Goal: Task Accomplishment & Management: Manage account settings

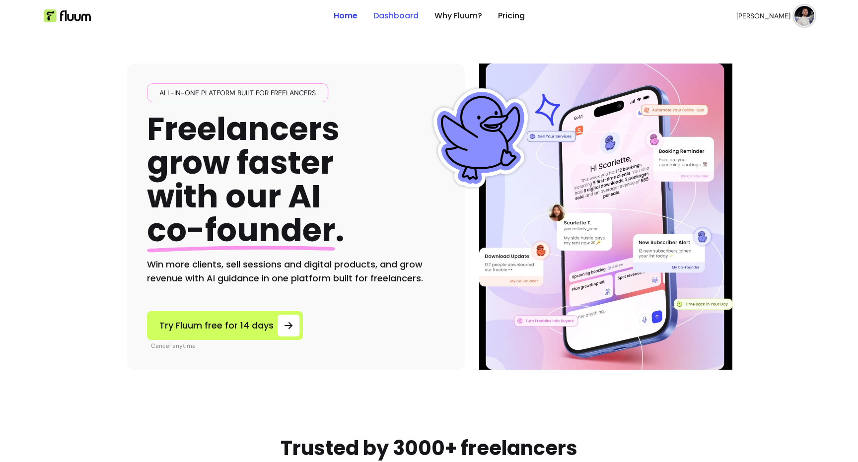
click at [386, 19] on link "Dashboard" at bounding box center [396, 16] width 45 height 12
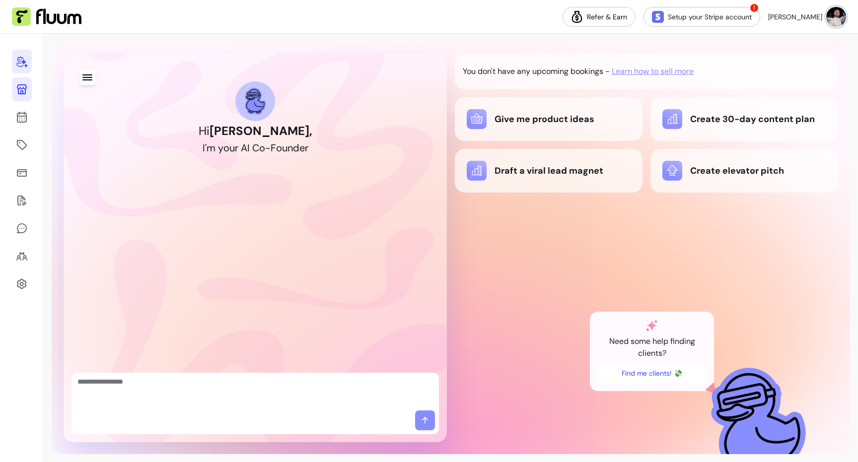
click at [29, 97] on link at bounding box center [22, 89] width 20 height 24
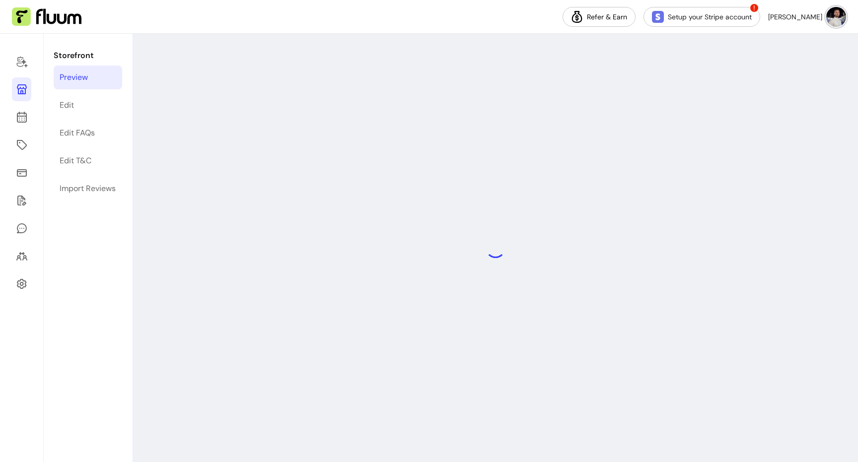
click at [21, 130] on div at bounding box center [22, 248] width 44 height 429
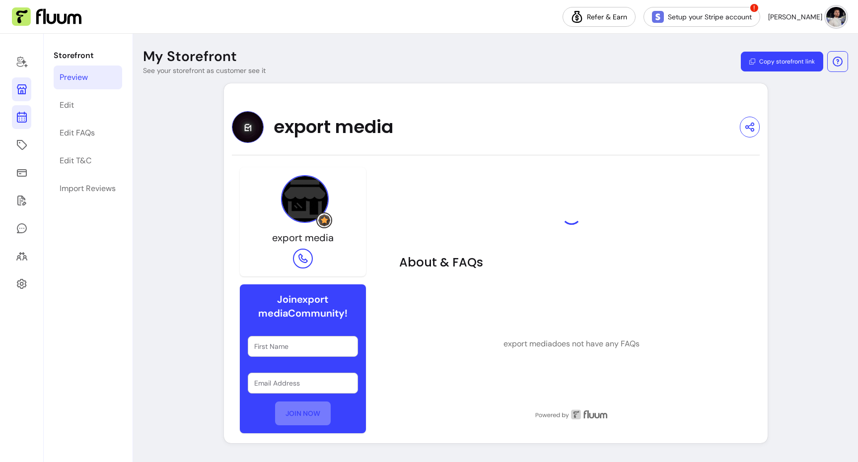
click at [21, 127] on link at bounding box center [21, 117] width 19 height 24
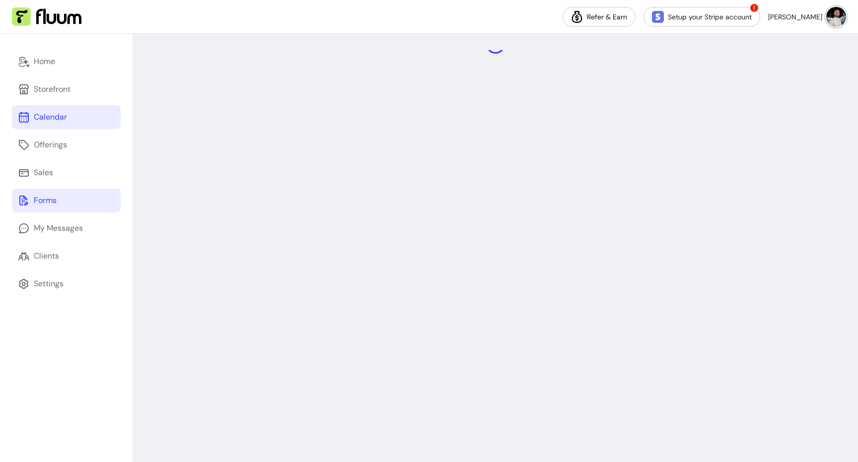
click at [47, 196] on div "Forms" at bounding box center [45, 201] width 23 height 12
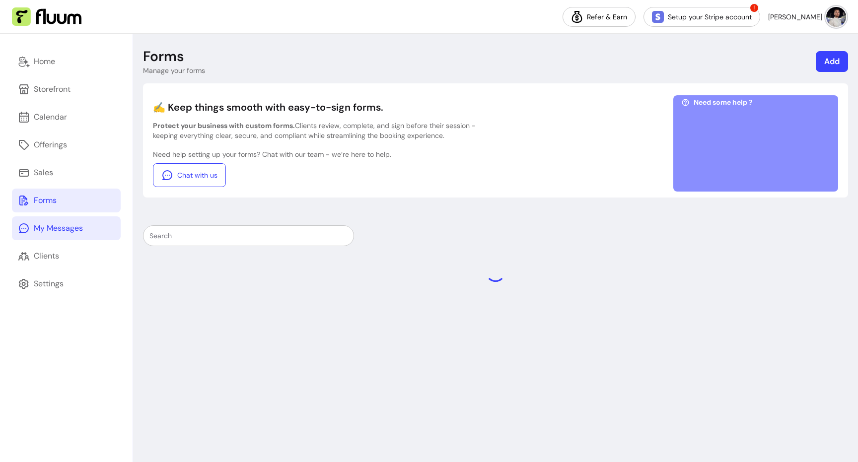
click at [44, 235] on link "My Messages" at bounding box center [66, 229] width 109 height 24
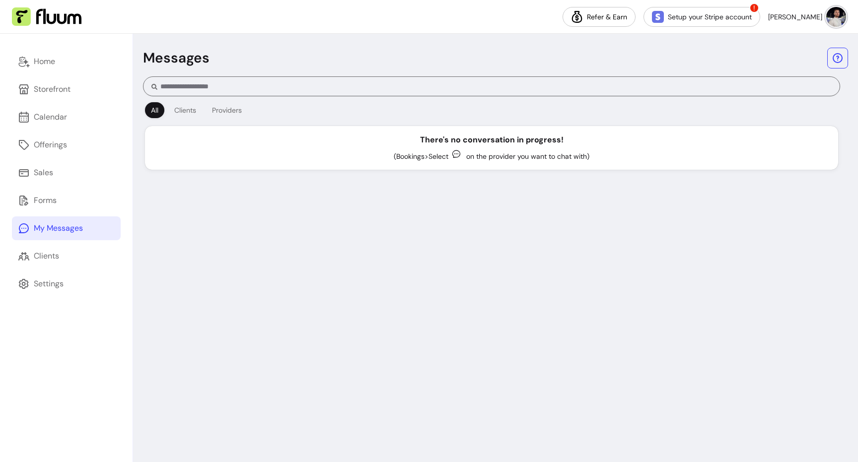
click at [41, 243] on div "Home Storefront Calendar Offerings Sales Forms My Messages Clients Settings" at bounding box center [66, 248] width 133 height 429
click at [37, 258] on div "Clients" at bounding box center [46, 256] width 25 height 12
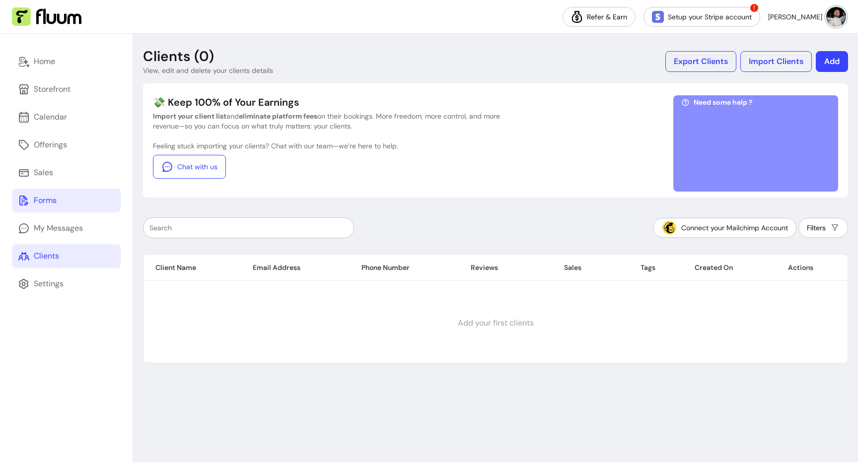
click at [63, 189] on link "Forms" at bounding box center [66, 201] width 109 height 24
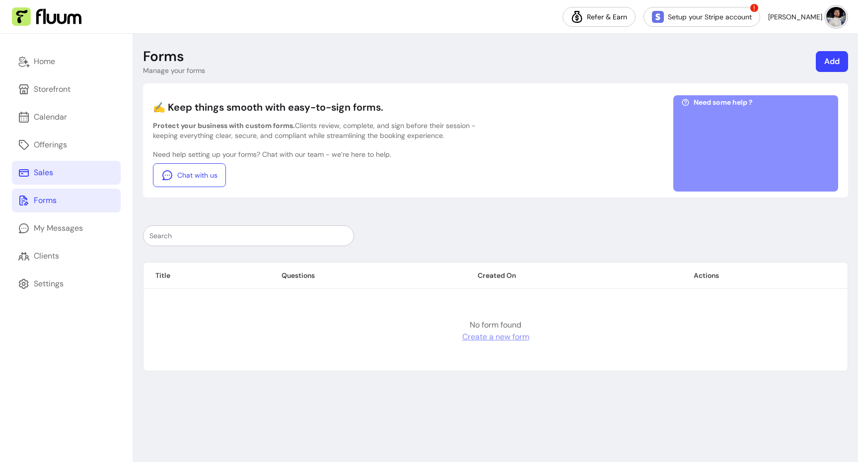
click at [74, 167] on link "Sales" at bounding box center [66, 173] width 109 height 24
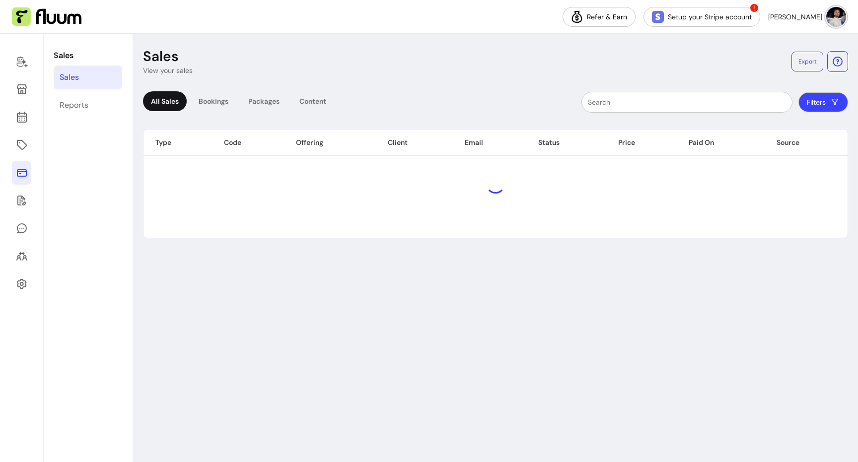
click at [31, 167] on div at bounding box center [22, 248] width 44 height 429
click at [22, 140] on icon at bounding box center [22, 145] width 12 height 12
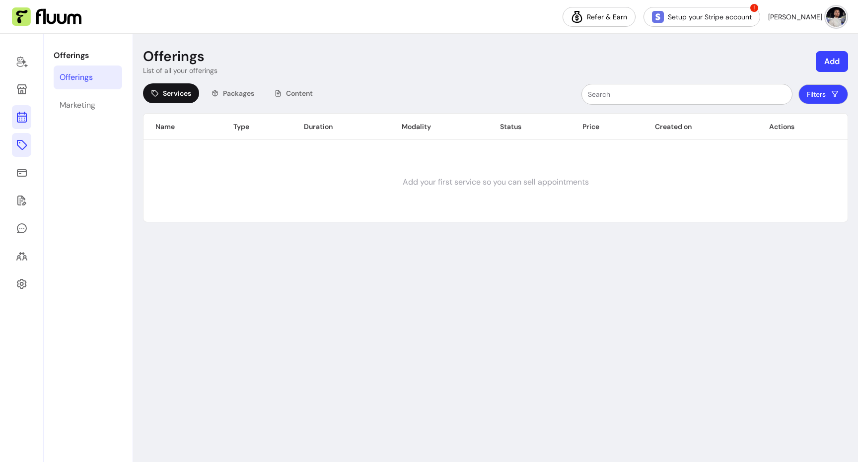
click at [22, 125] on link at bounding box center [21, 117] width 19 height 24
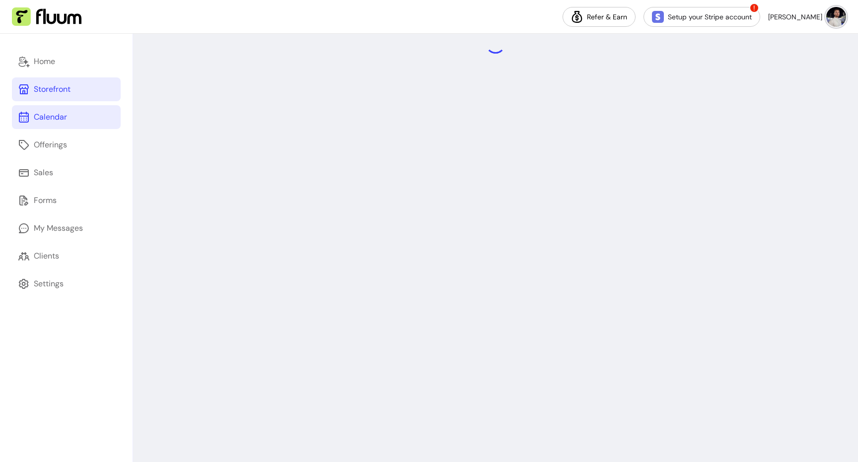
click at [39, 81] on link "Storefront" at bounding box center [66, 89] width 109 height 24
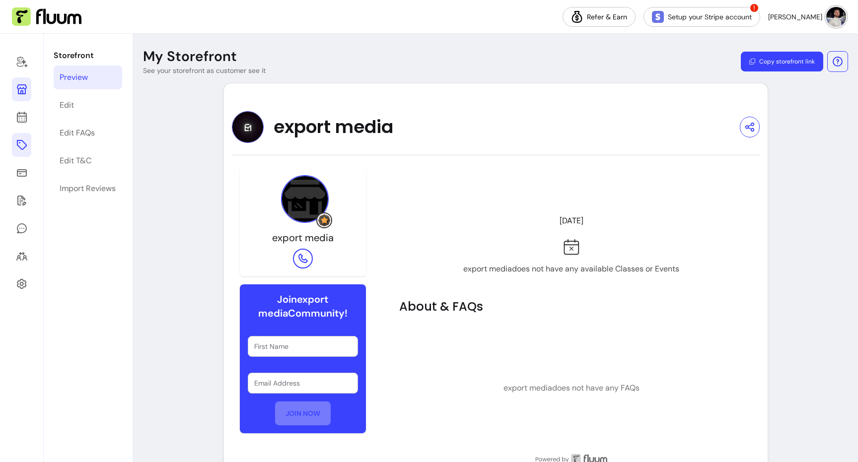
click at [22, 144] on icon at bounding box center [22, 145] width 12 height 12
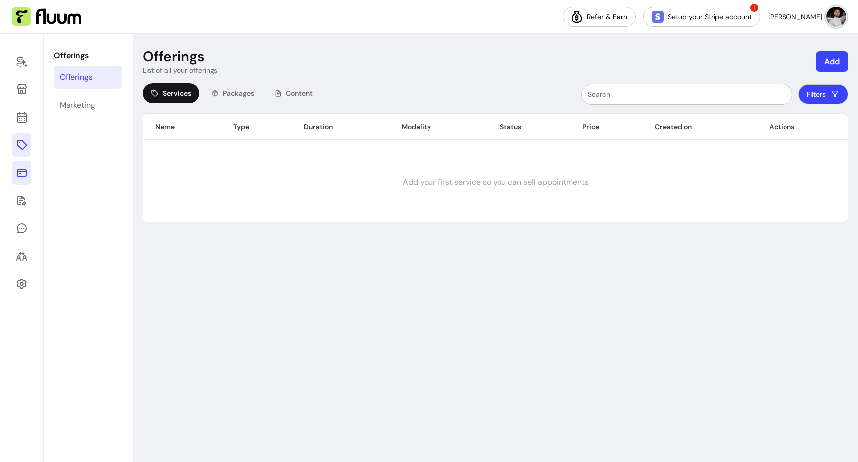
click at [17, 163] on link at bounding box center [21, 173] width 19 height 24
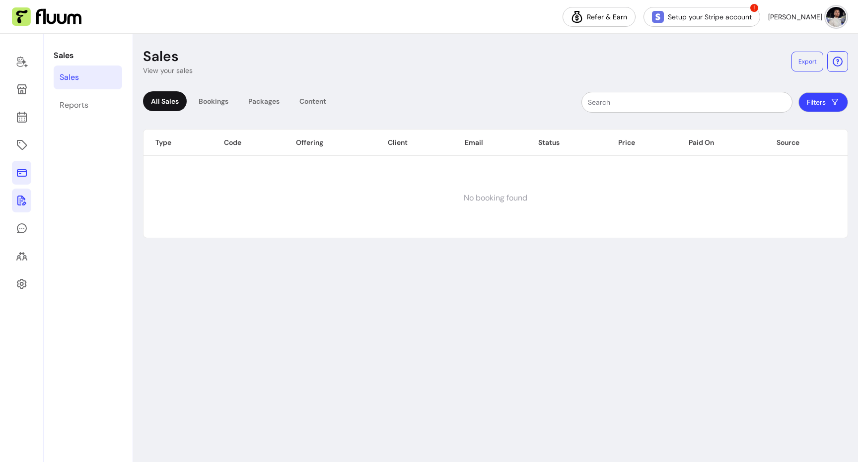
click at [20, 197] on icon at bounding box center [22, 201] width 12 height 12
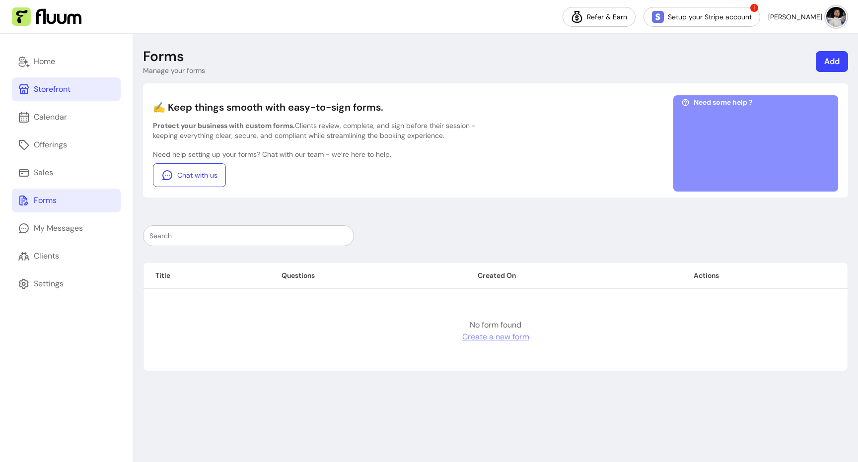
click at [50, 89] on div "Storefront" at bounding box center [52, 89] width 37 height 12
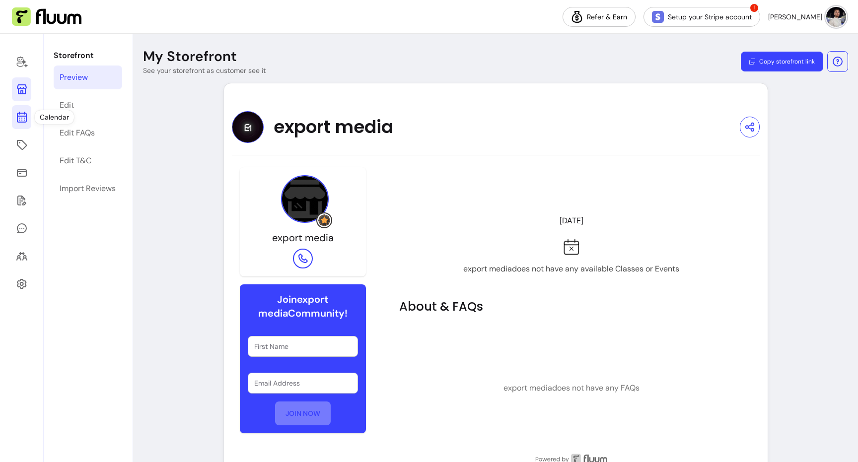
click at [27, 117] on link at bounding box center [21, 117] width 19 height 24
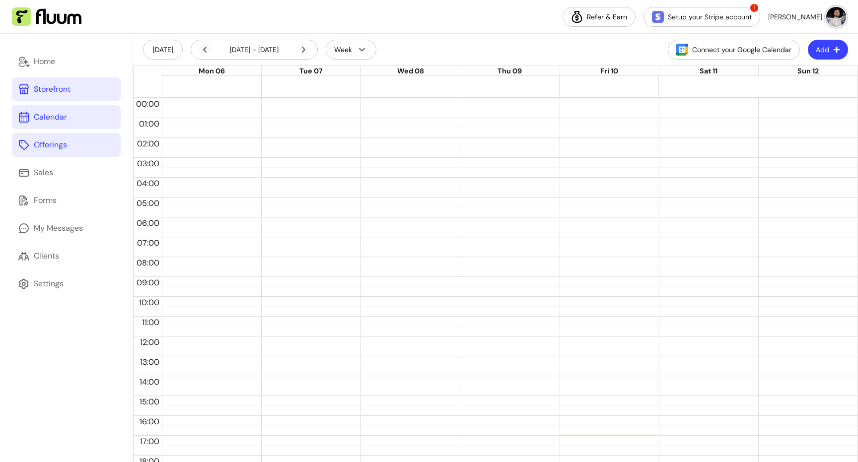
click at [28, 151] on icon at bounding box center [24, 145] width 12 height 12
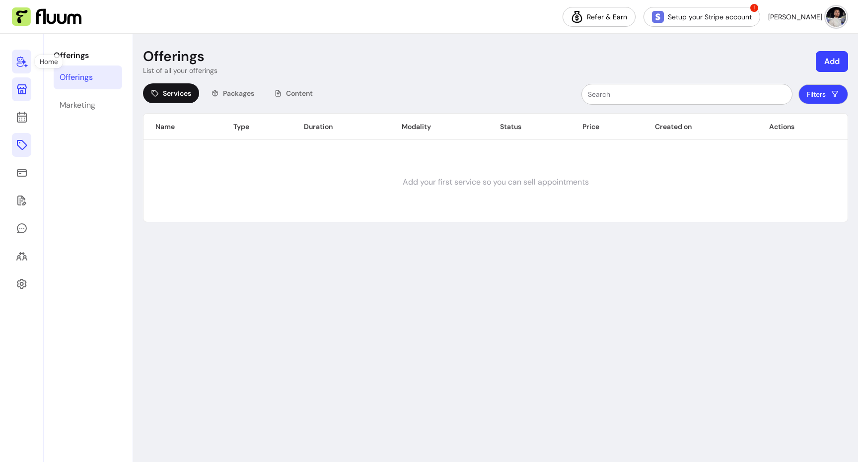
click at [31, 67] on link at bounding box center [21, 62] width 19 height 24
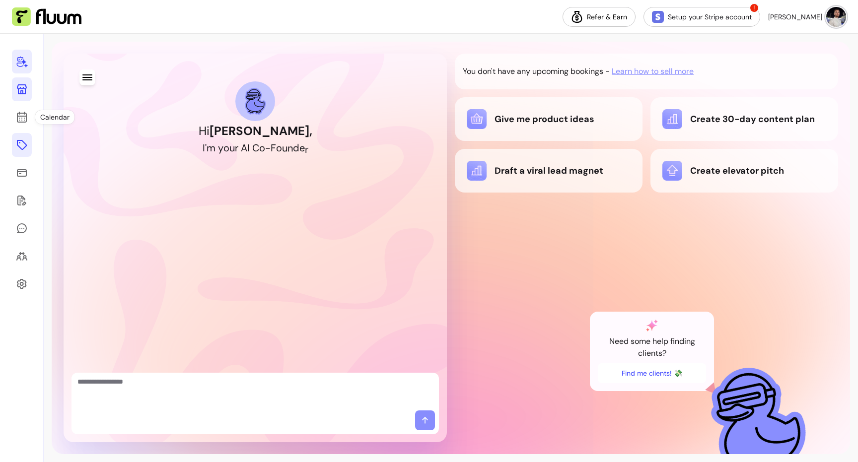
click at [15, 143] on link at bounding box center [22, 145] width 20 height 24
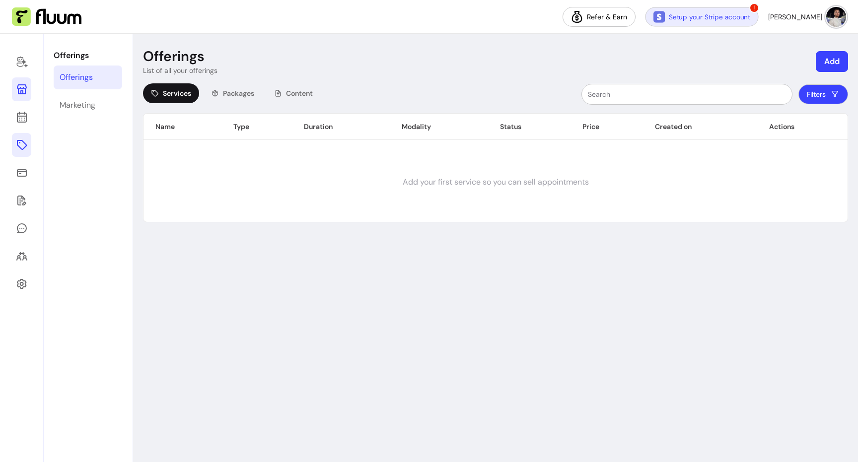
click at [745, 20] on link "Setup your Stripe account" at bounding box center [702, 16] width 113 height 19
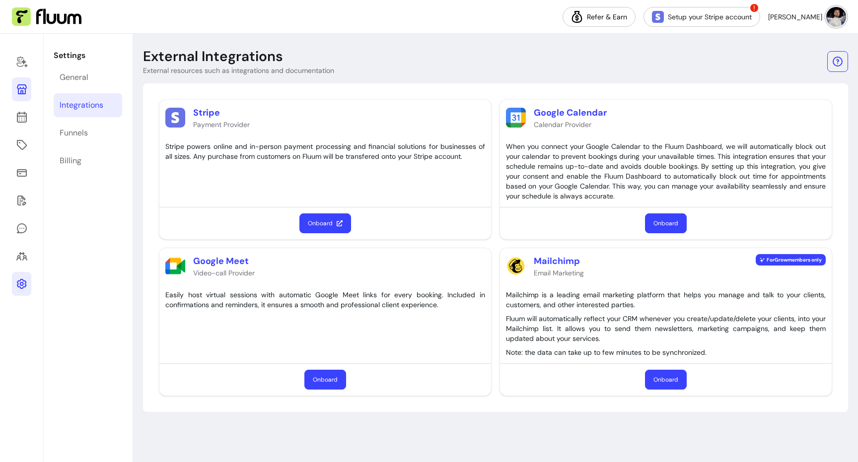
click at [18, 158] on div at bounding box center [22, 248] width 44 height 429
click at [22, 150] on icon at bounding box center [22, 145] width 12 height 12
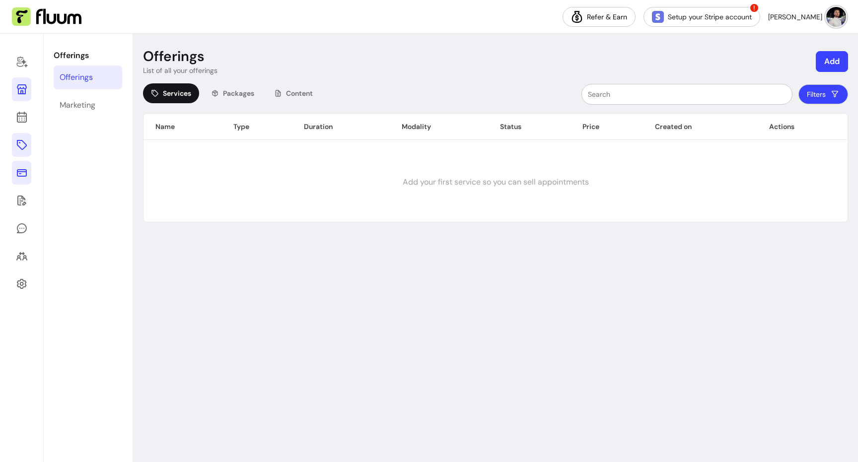
click at [20, 171] on icon at bounding box center [22, 172] width 10 height 7
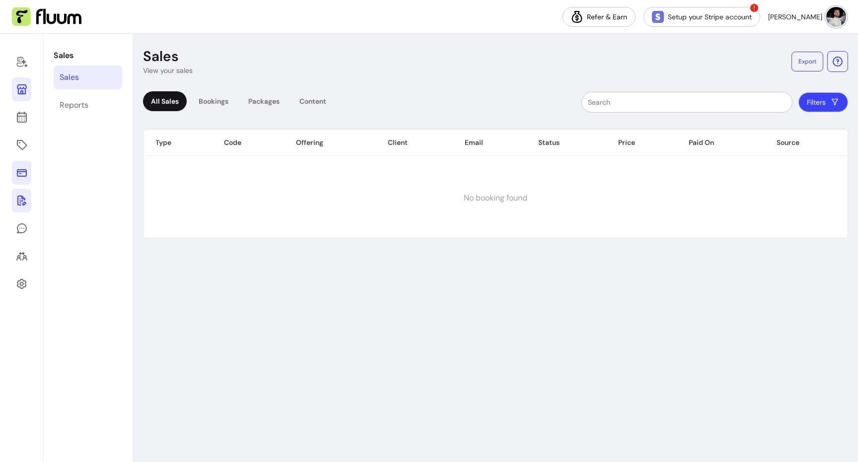
click at [19, 190] on link at bounding box center [21, 201] width 19 height 24
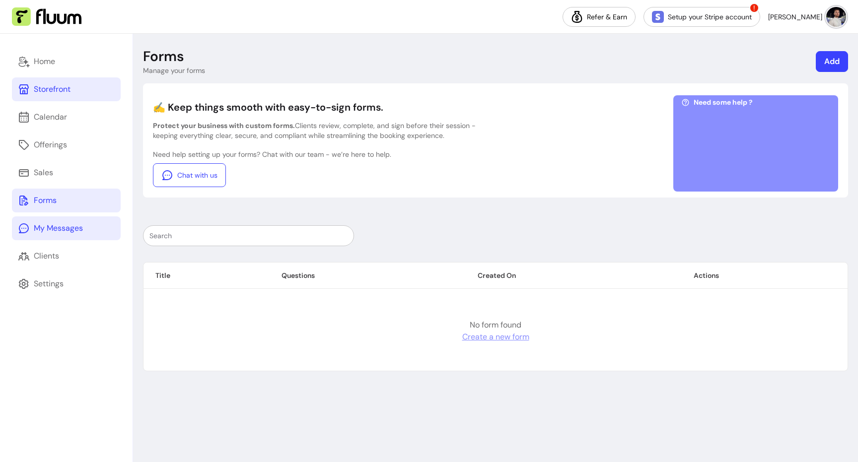
click at [27, 221] on link "My Messages" at bounding box center [66, 229] width 109 height 24
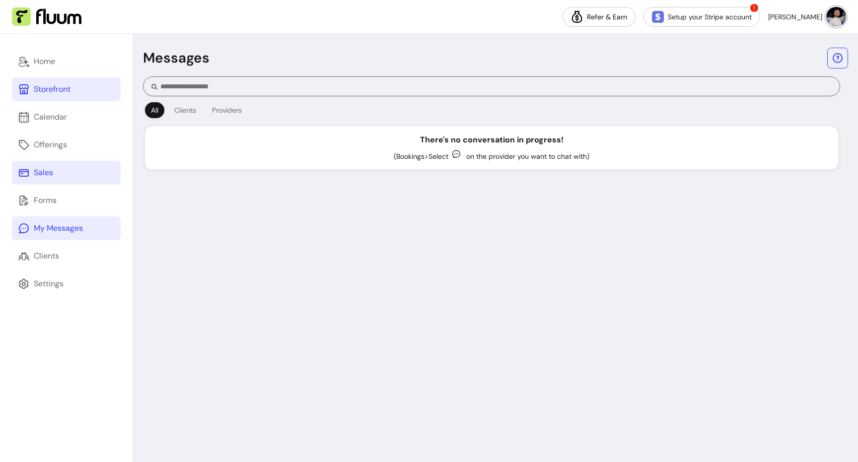
click at [38, 182] on link "Sales" at bounding box center [66, 173] width 109 height 24
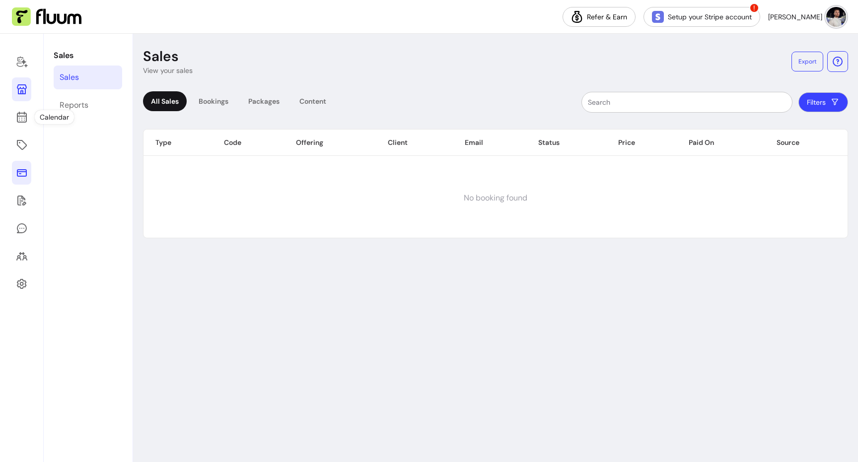
click at [23, 94] on icon at bounding box center [22, 89] width 12 height 12
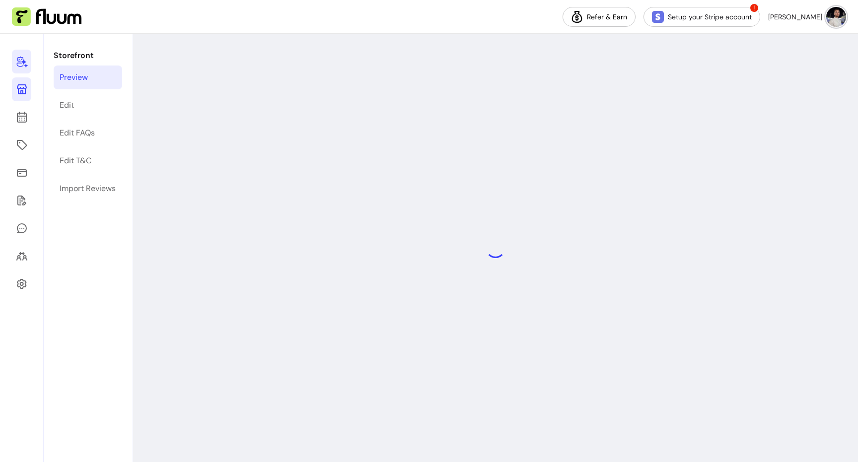
click at [21, 69] on link at bounding box center [21, 62] width 19 height 24
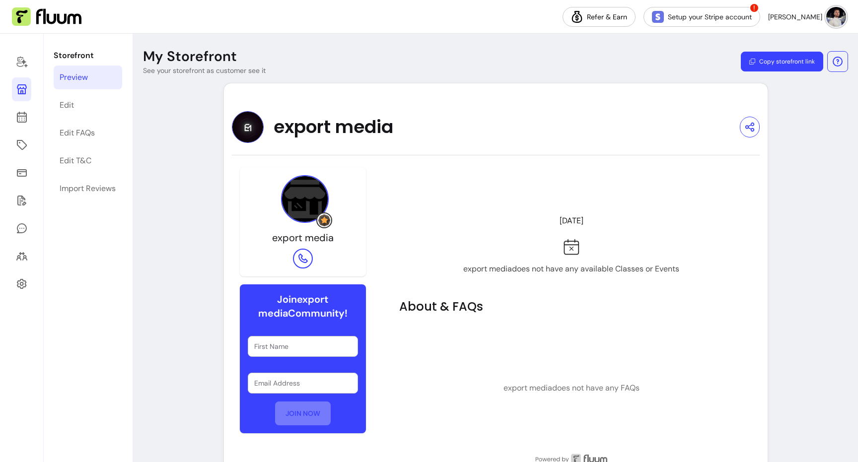
click at [31, 123] on div at bounding box center [22, 248] width 44 height 429
click at [24, 120] on icon at bounding box center [22, 117] width 12 height 12
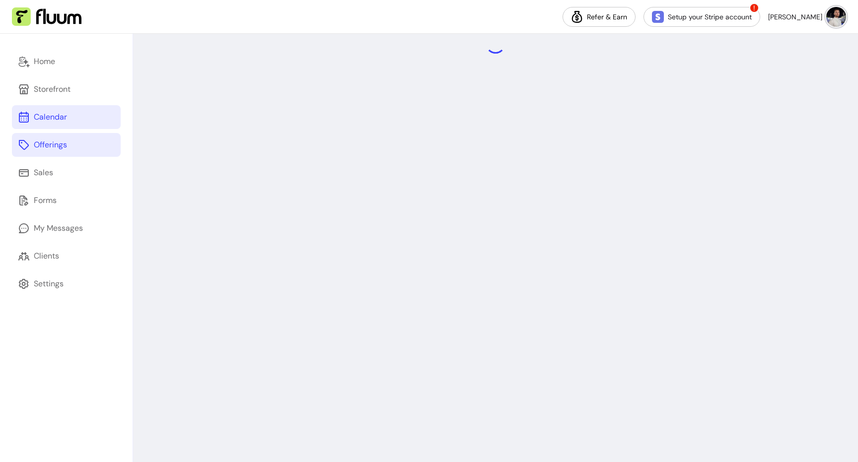
click at [29, 146] on icon at bounding box center [24, 145] width 12 height 12
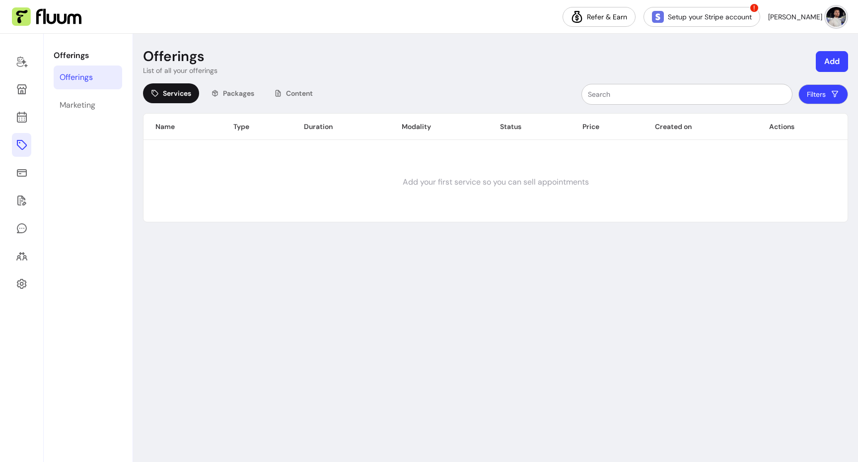
click at [30, 100] on div at bounding box center [22, 248] width 44 height 429
click at [29, 98] on link at bounding box center [21, 89] width 19 height 24
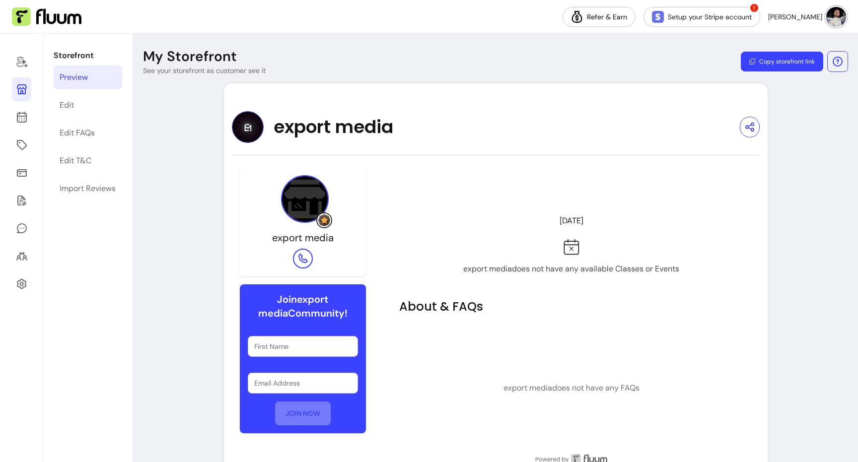
scroll to position [47, 0]
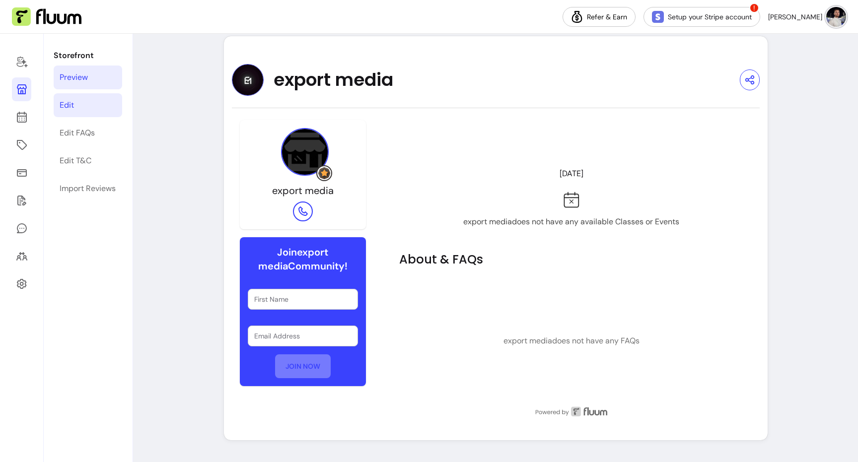
click at [114, 115] on link "Edit" at bounding box center [88, 105] width 69 height 24
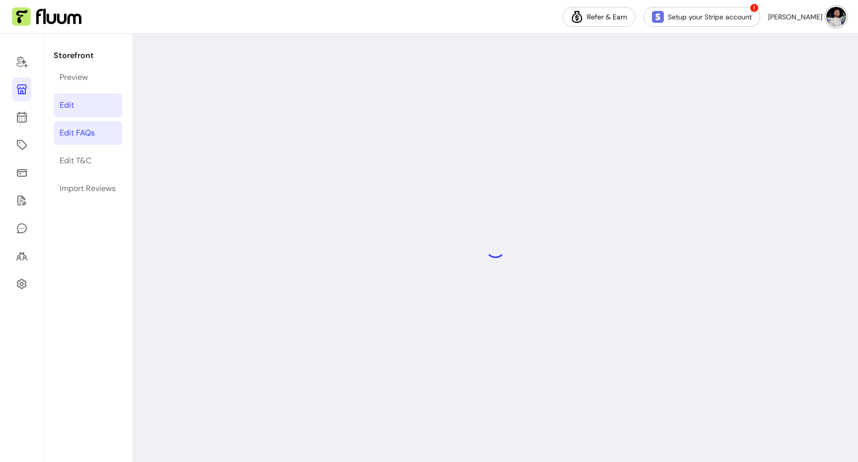
click at [100, 128] on link "Edit FAQs" at bounding box center [88, 133] width 69 height 24
click at [22, 117] on icon at bounding box center [22, 117] width 12 height 12
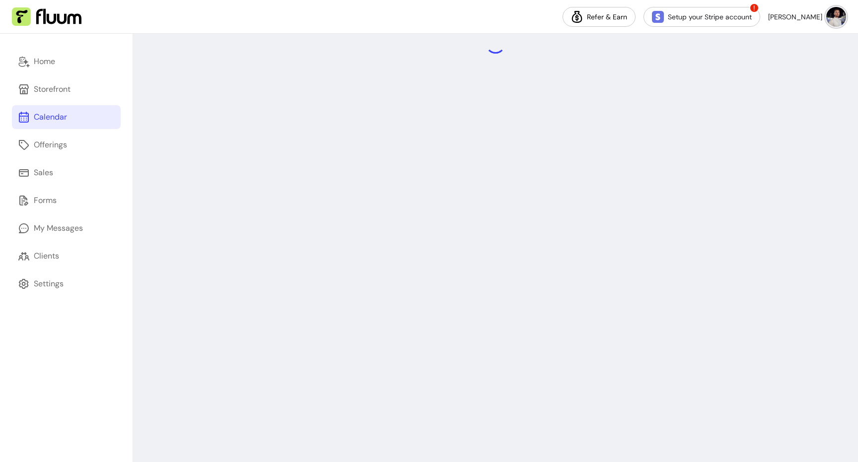
click at [23, 159] on div "Home Storefront Calendar Offerings Sales Forms My Messages Clients Settings" at bounding box center [66, 248] width 133 height 429
click at [30, 152] on link "Offerings" at bounding box center [66, 145] width 109 height 24
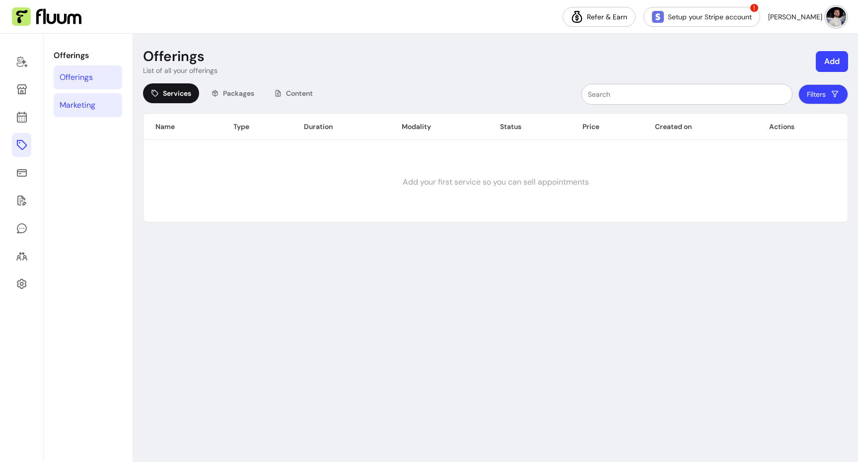
click at [83, 114] on link "Marketing" at bounding box center [88, 105] width 69 height 24
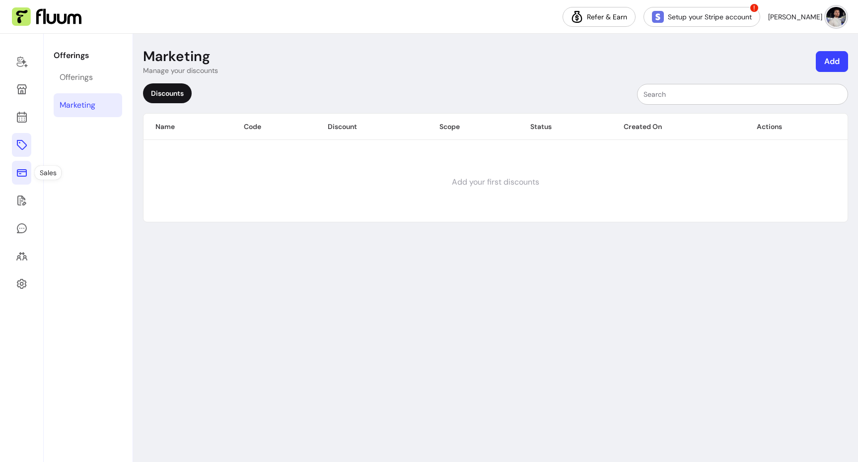
click at [22, 166] on link at bounding box center [21, 173] width 19 height 24
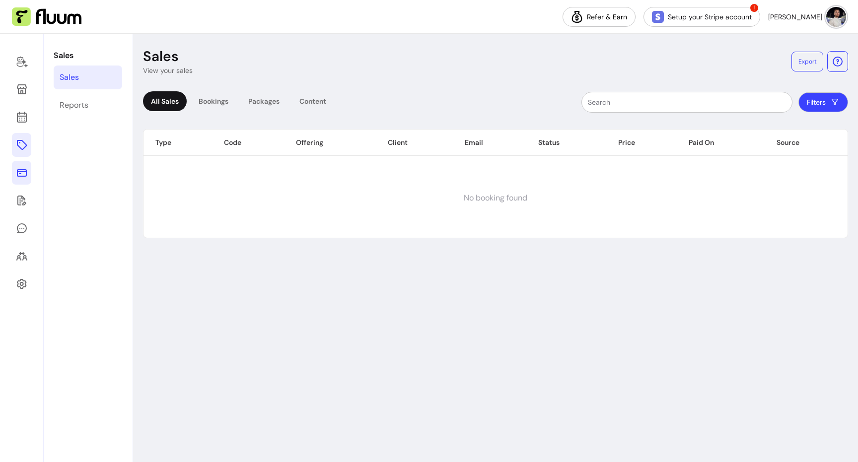
click at [28, 140] on link at bounding box center [21, 145] width 19 height 24
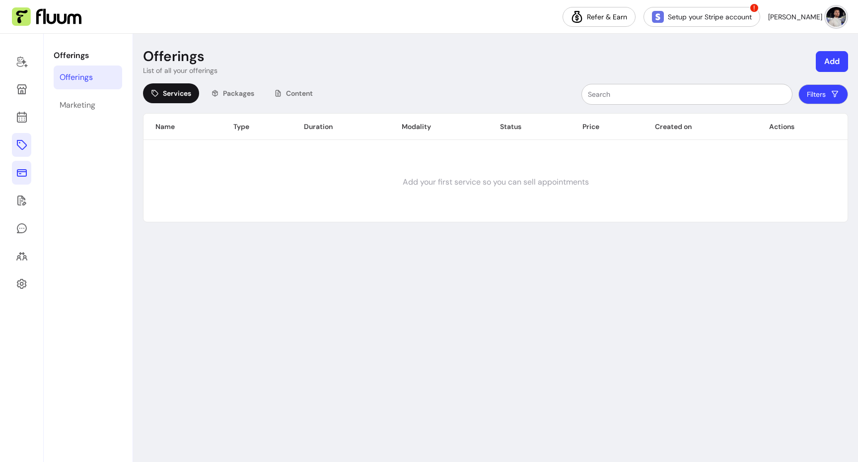
click at [16, 173] on icon at bounding box center [22, 173] width 12 height 12
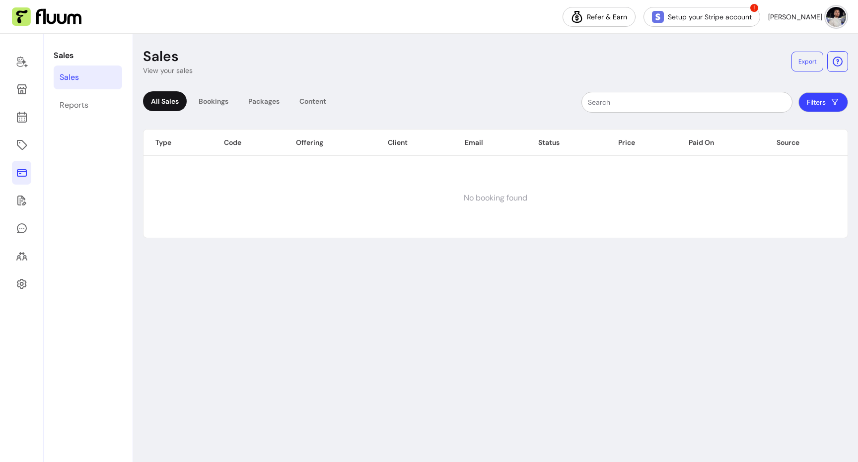
click at [149, 153] on th "Type" at bounding box center [178, 143] width 69 height 26
click at [211, 96] on div "Bookings" at bounding box center [214, 101] width 46 height 20
click at [174, 103] on div "All Sales" at bounding box center [165, 101] width 44 height 20
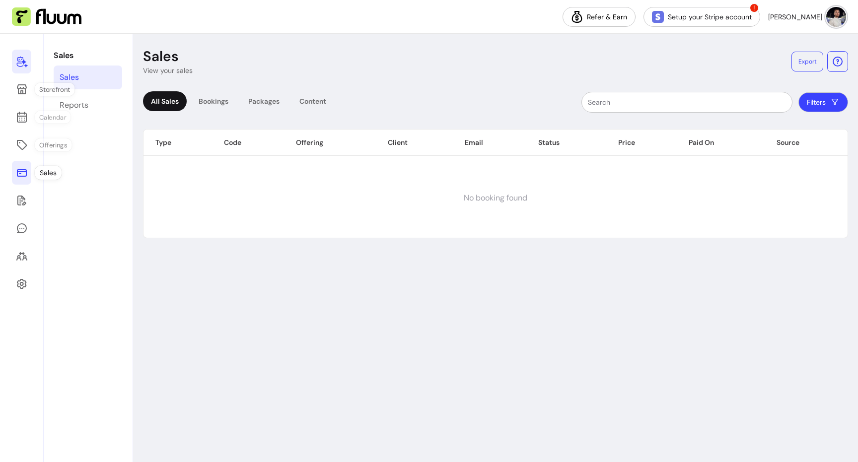
click at [28, 70] on link at bounding box center [21, 62] width 19 height 24
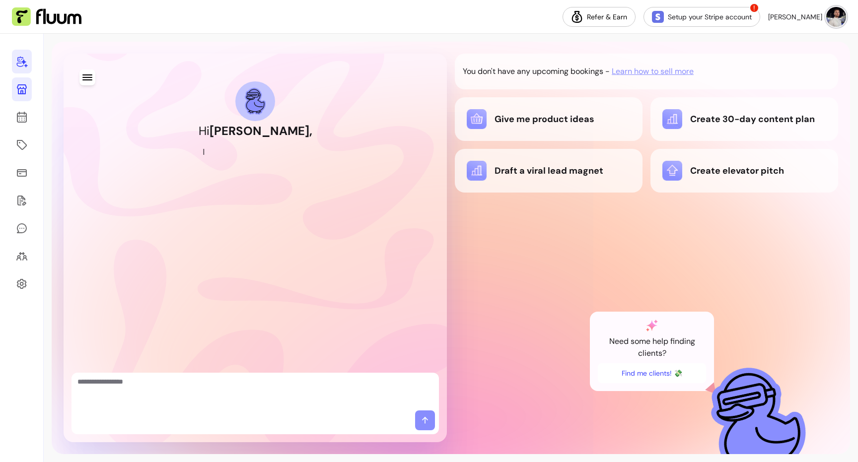
click at [14, 95] on link at bounding box center [22, 89] width 20 height 24
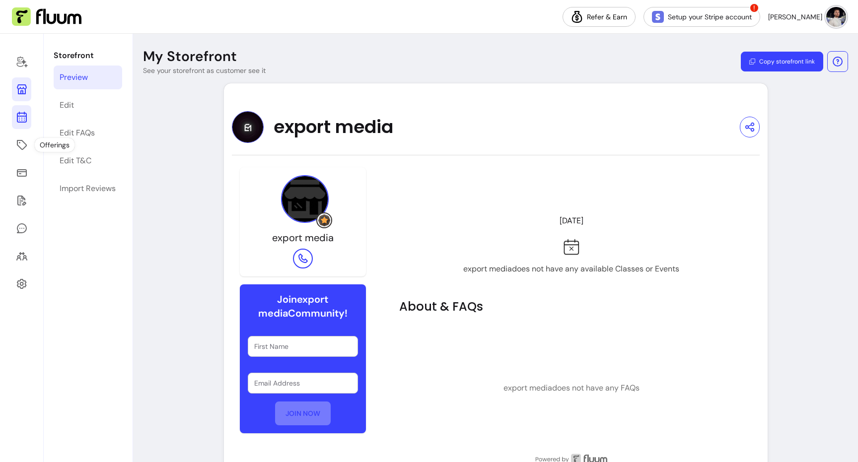
click at [17, 122] on icon at bounding box center [21, 78] width 168 height 142
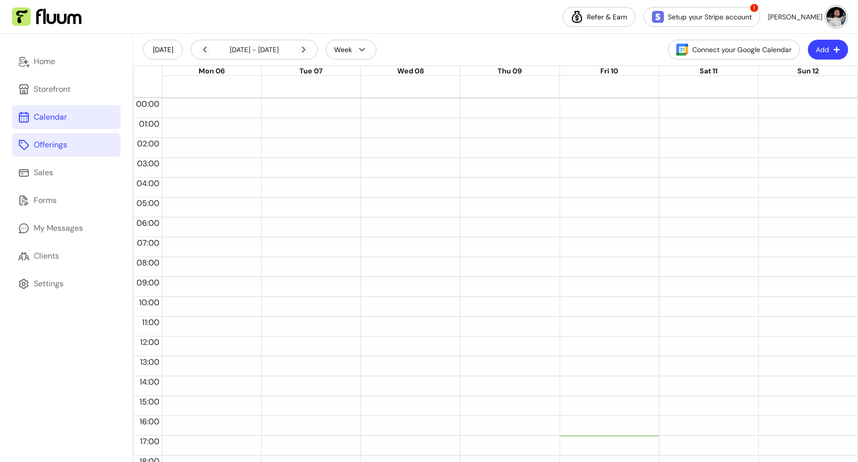
click at [63, 143] on div "Offerings" at bounding box center [50, 145] width 33 height 12
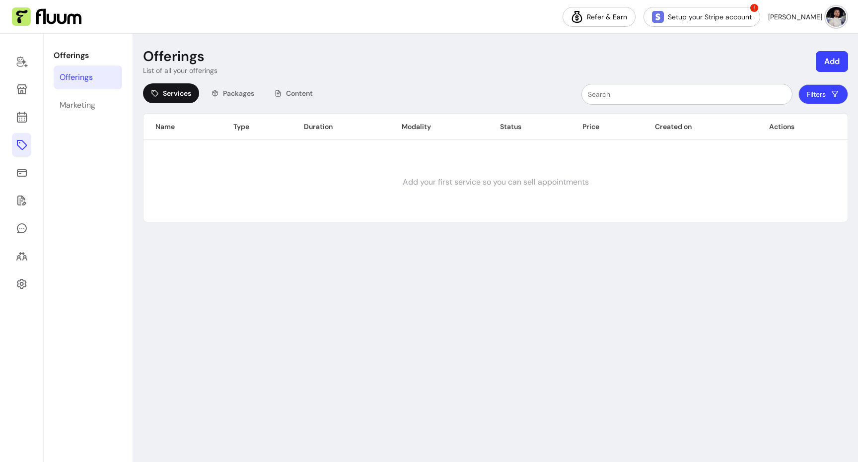
click at [32, 90] on div at bounding box center [22, 248] width 44 height 429
click at [28, 90] on link at bounding box center [21, 89] width 19 height 24
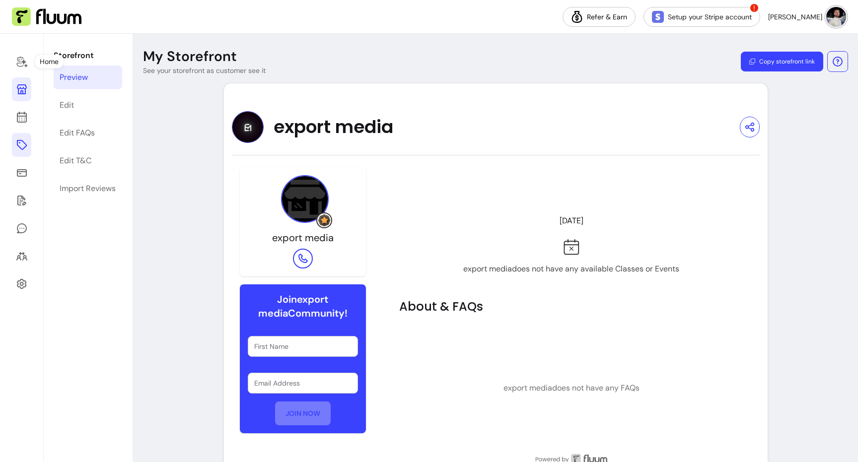
click at [843, 16] on img at bounding box center [837, 17] width 20 height 20
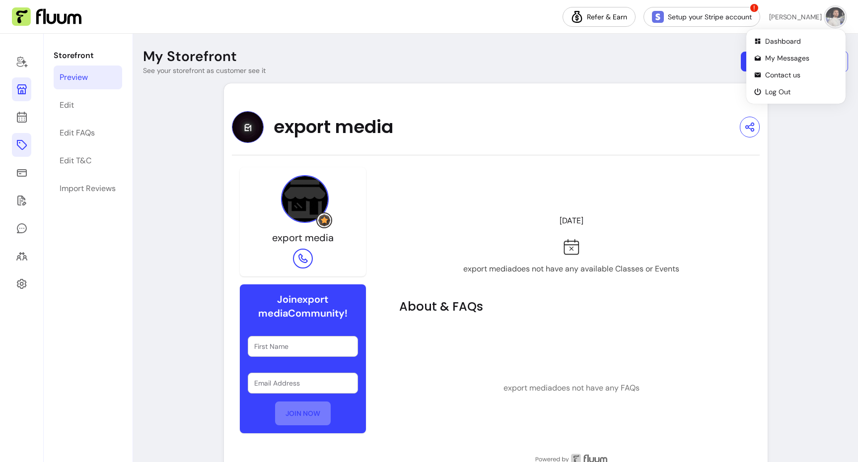
click at [836, 19] on img at bounding box center [835, 16] width 19 height 19
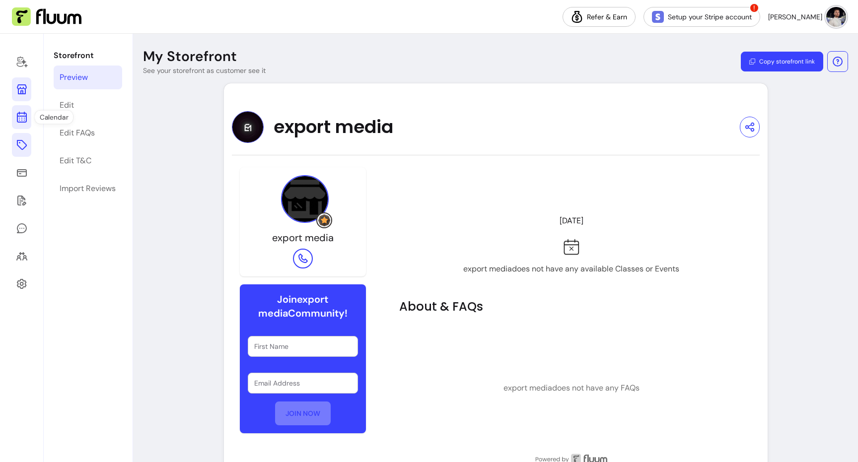
click at [21, 118] on icon at bounding box center [21, 78] width 168 height 142
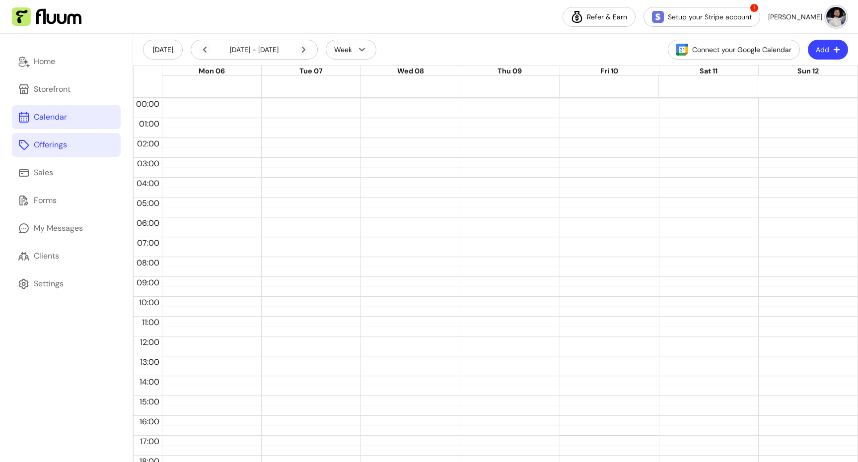
click at [22, 147] on icon at bounding box center [24, 145] width 12 height 12
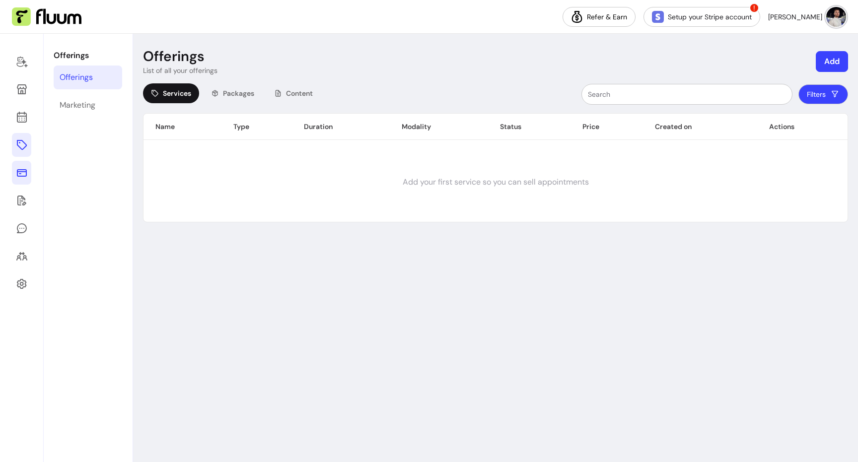
click at [21, 177] on icon at bounding box center [22, 173] width 12 height 12
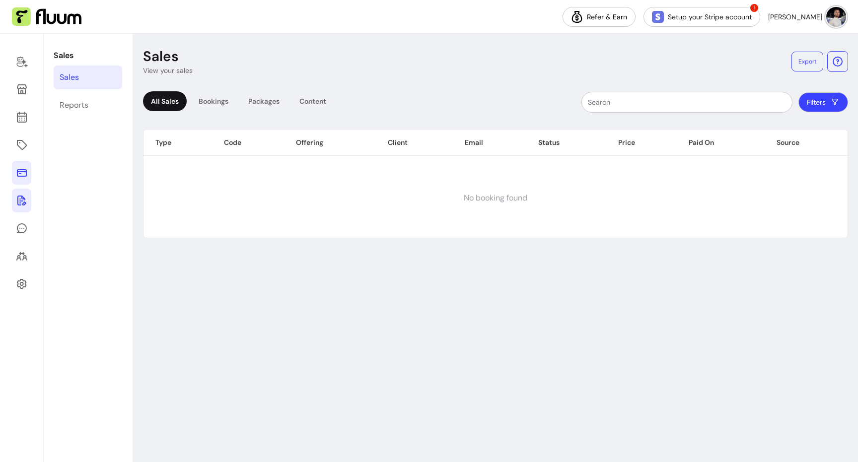
click at [20, 192] on link at bounding box center [21, 201] width 19 height 24
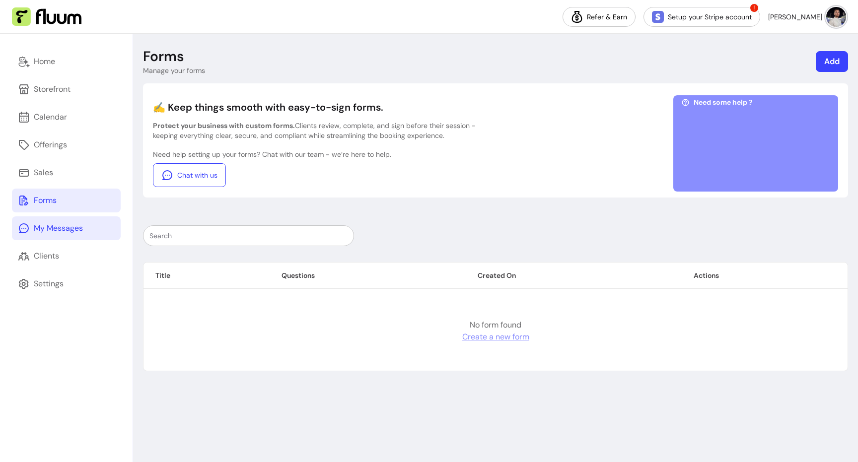
click at [24, 226] on icon at bounding box center [24, 229] width 12 height 12
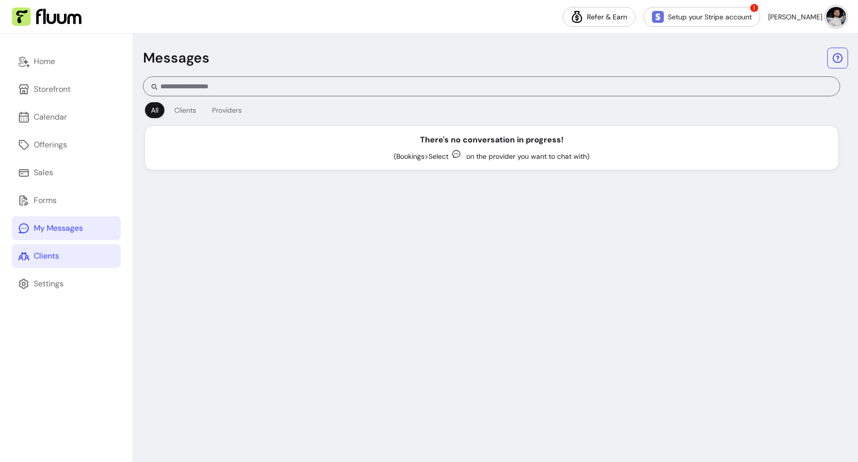
click at [28, 250] on icon at bounding box center [24, 256] width 12 height 12
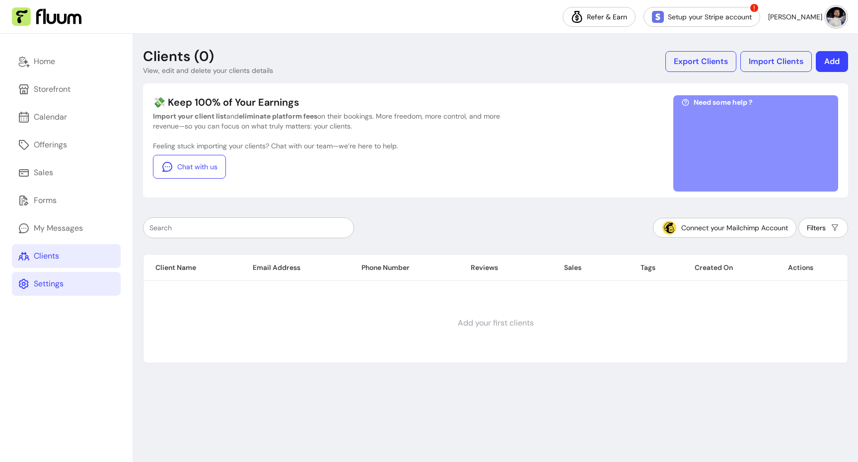
click at [33, 285] on link "Settings" at bounding box center [66, 284] width 109 height 24
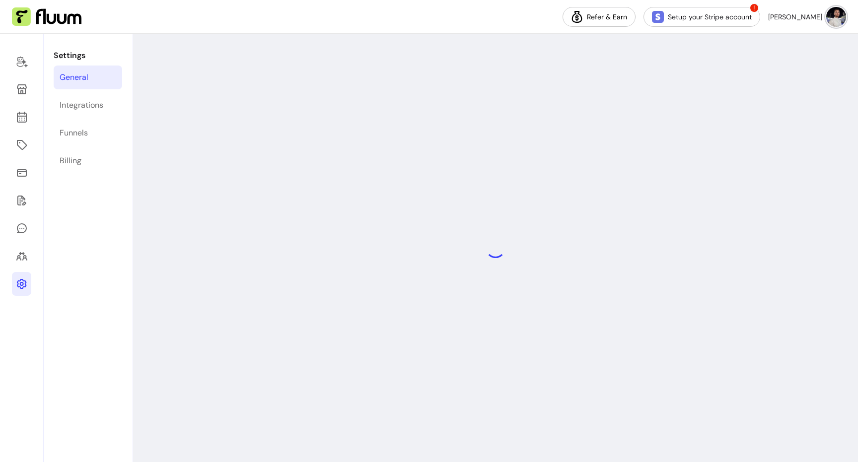
select select "**********"
select select "***"
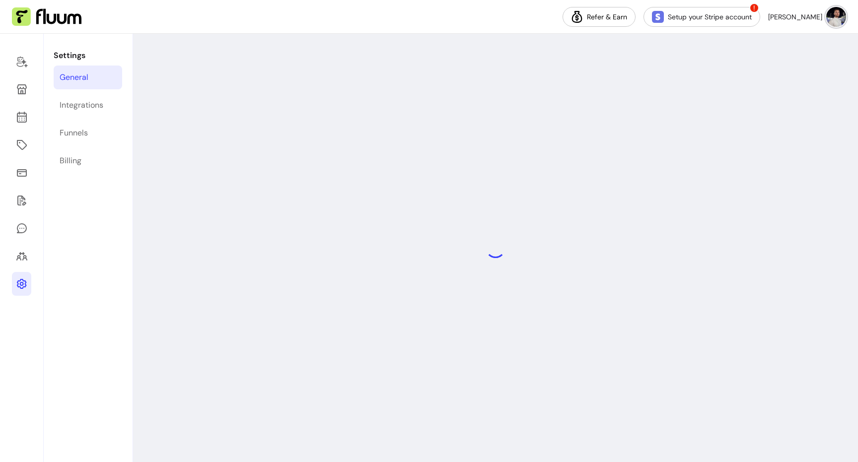
select select "***"
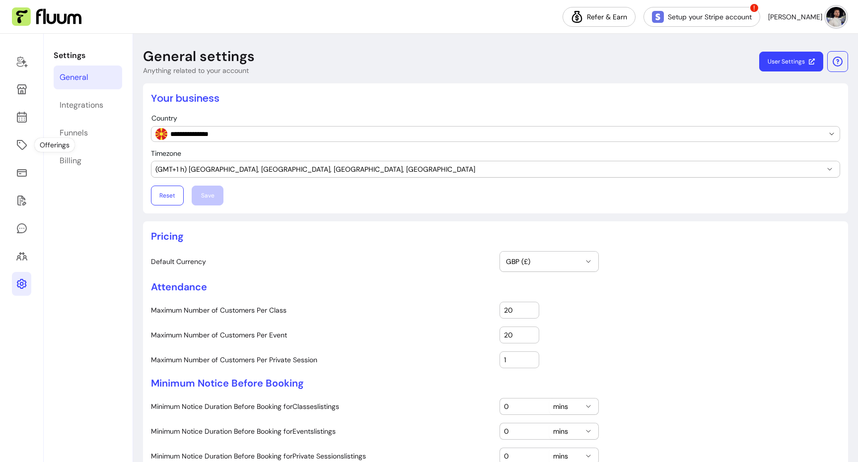
click at [11, 102] on div at bounding box center [22, 248] width 44 height 429
click at [12, 110] on link at bounding box center [21, 117] width 19 height 24
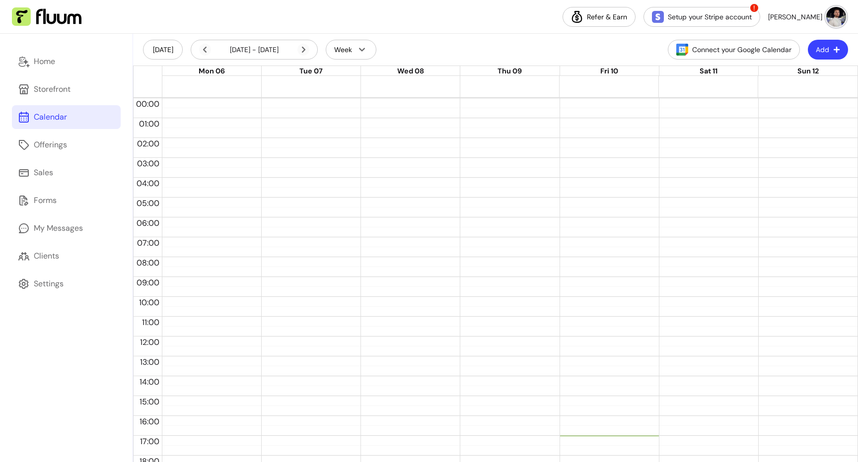
click at [67, 123] on link "Calendar" at bounding box center [66, 117] width 109 height 24
click at [344, 218] on div at bounding box center [308, 336] width 94 height 477
click at [336, 220] on div at bounding box center [308, 219] width 89 height 1
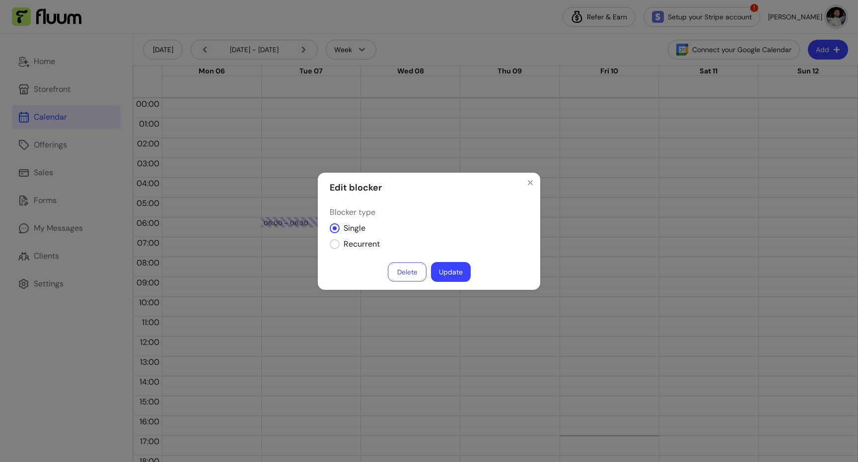
click at [401, 268] on button "Delete" at bounding box center [407, 271] width 39 height 19
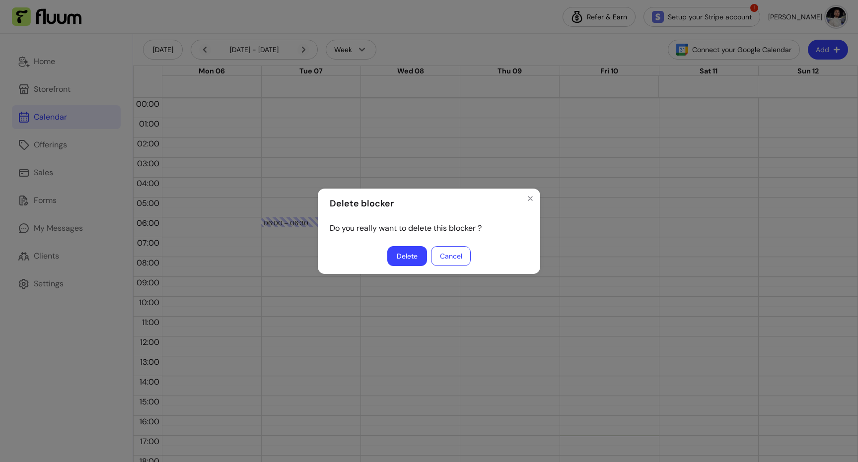
click at [418, 254] on button "Delete" at bounding box center [407, 256] width 40 height 20
